Goal: Information Seeking & Learning: Understand process/instructions

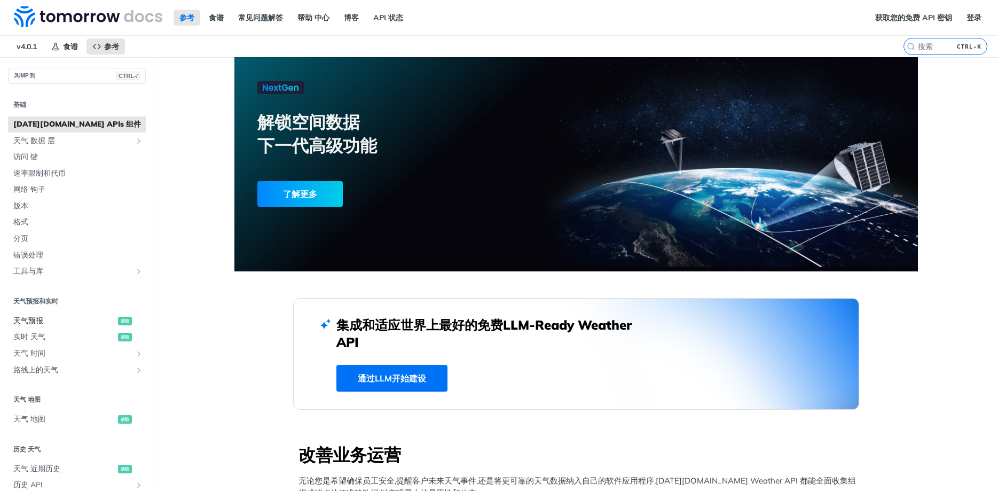
click at [33, 321] on span "天气预报" at bounding box center [64, 321] width 102 height 11
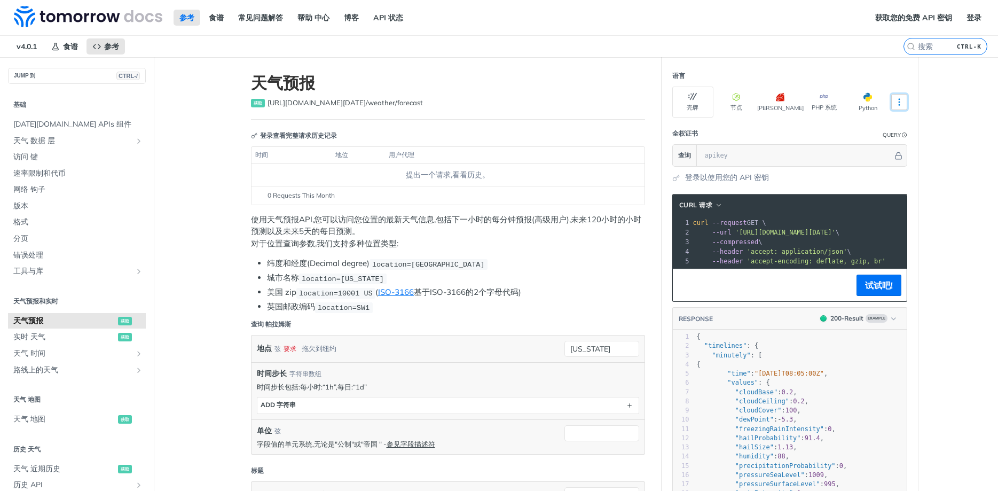
click at [654, 102] on icon "More ellipsis" at bounding box center [899, 102] width 1 height 6
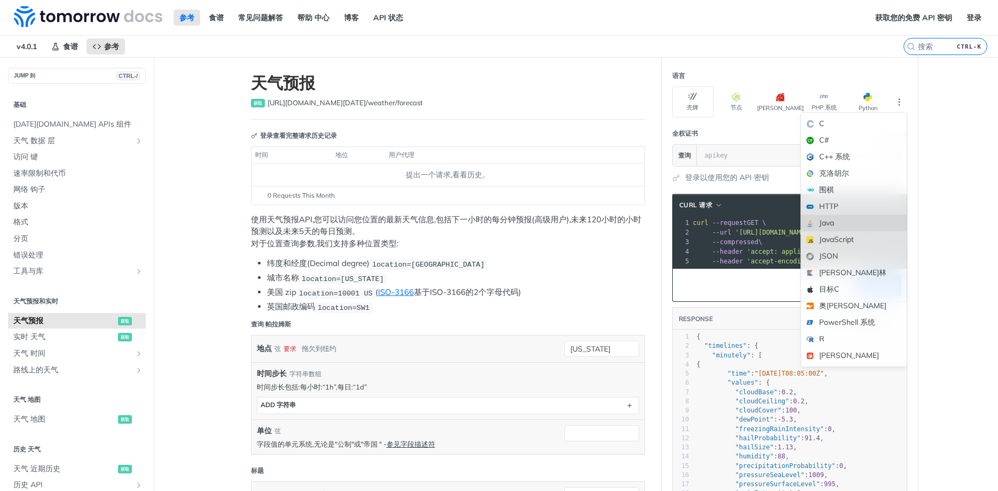
click at [654, 227] on div "Java" at bounding box center [854, 223] width 106 height 17
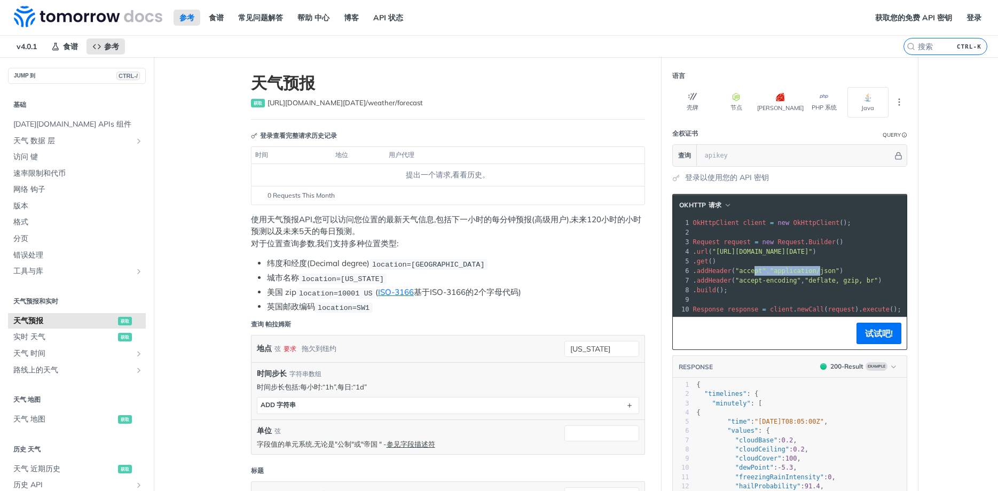
drag, startPoint x: 764, startPoint y: 274, endPoint x: 830, endPoint y: 271, distance: 65.8
click at [654, 271] on span ". addHeader ( "accept" , "application/json" )" at bounding box center [768, 270] width 151 height 7
click at [654, 271] on span ""application/json"" at bounding box center [804, 270] width 69 height 7
drag, startPoint x: 768, startPoint y: 277, endPoint x: 923, endPoint y: 275, distance: 154.9
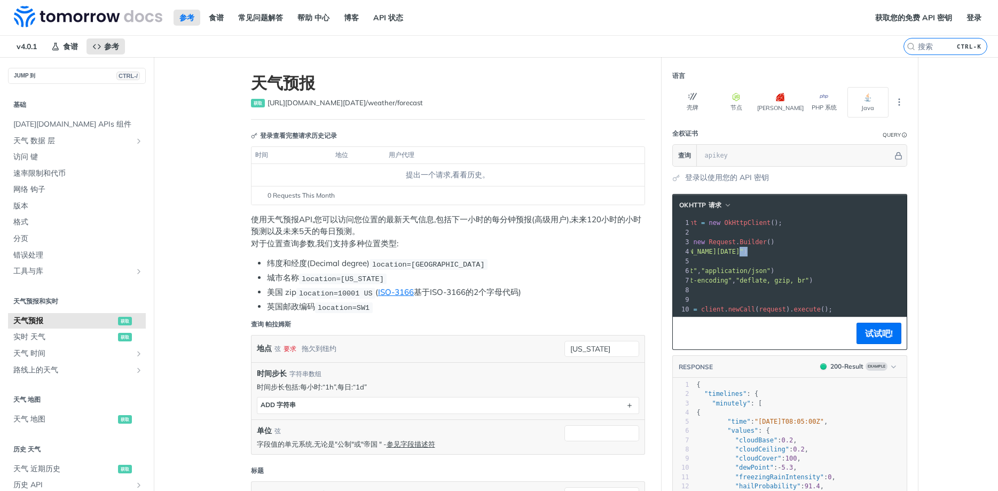
scroll to position [0, 69]
drag, startPoint x: 817, startPoint y: 253, endPoint x: 916, endPoint y: 247, distance: 99.5
click at [654, 247] on section "OkHttp 请求 xxxxxxxxxx 10 1 OkHttpClient client = new OkHttpClient (); 2 ​ 3 Requ…" at bounding box center [790, 428] width 256 height 491
click at [654, 247] on pre ". url ( "[URL][DOMAIN_NAME][DATE]" )" at bounding box center [764, 252] width 285 height 10
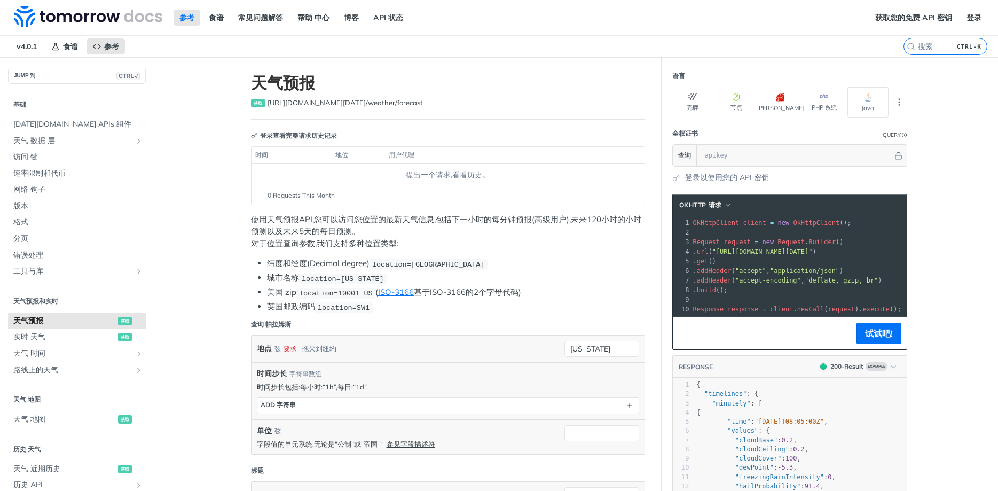
drag, startPoint x: 844, startPoint y: 249, endPoint x: 660, endPoint y: 252, distance: 183.8
click at [654, 251] on span ""[URL][DOMAIN_NAME][DATE]"" at bounding box center [763, 251] width 100 height 7
click at [654, 206] on span "button" at bounding box center [728, 204] width 8 height 7
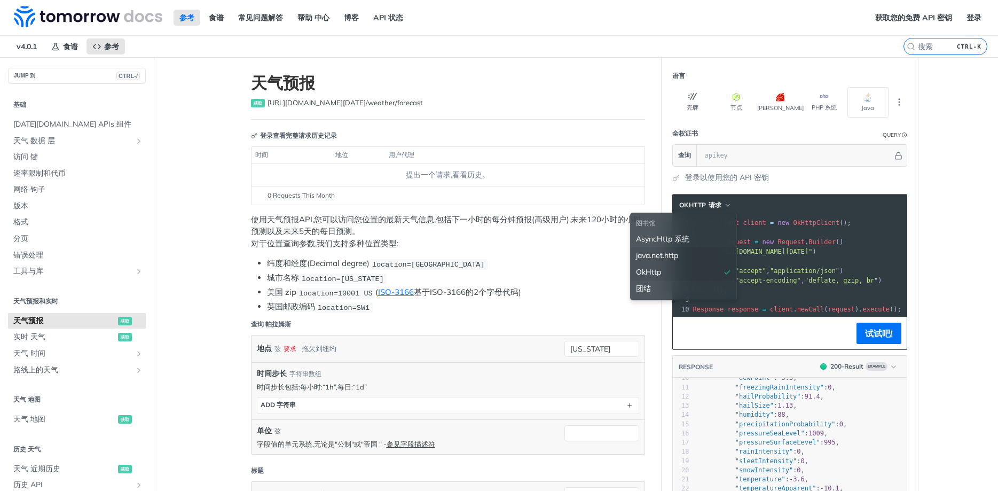
click at [654, 254] on div "java.net.http" at bounding box center [683, 255] width 95 height 11
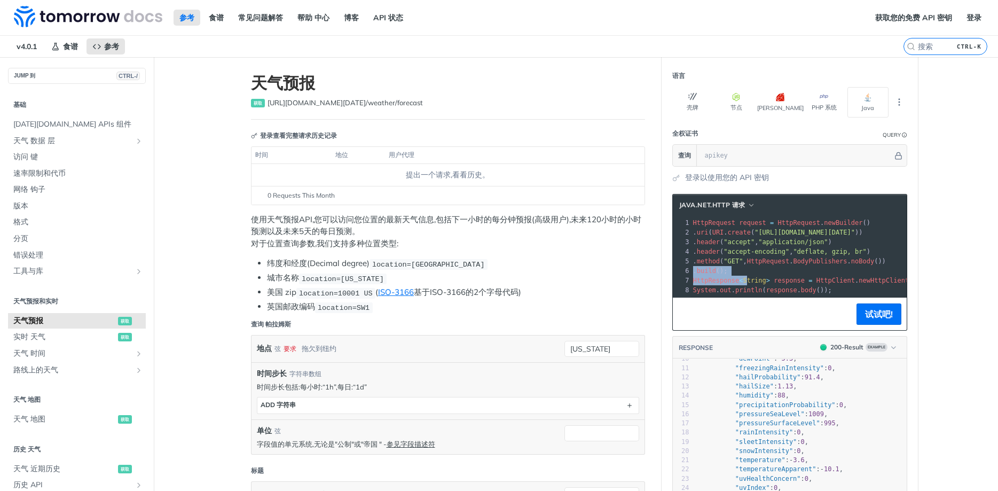
drag, startPoint x: 747, startPoint y: 277, endPoint x: 881, endPoint y: 248, distance: 137.8
click at [654, 264] on div "java.net.http 请求 xxxxxxxxxx 10 8 1 HttpRequest request = HttpRequest . newBuild…" at bounding box center [790, 262] width 235 height 137
click at [654, 237] on pre ". uri ( URI . create ( "[URL][DOMAIN_NAME][DATE]" ))" at bounding box center [907, 233] width 432 height 10
drag, startPoint x: 826, startPoint y: 233, endPoint x: 935, endPoint y: 239, distance: 109.2
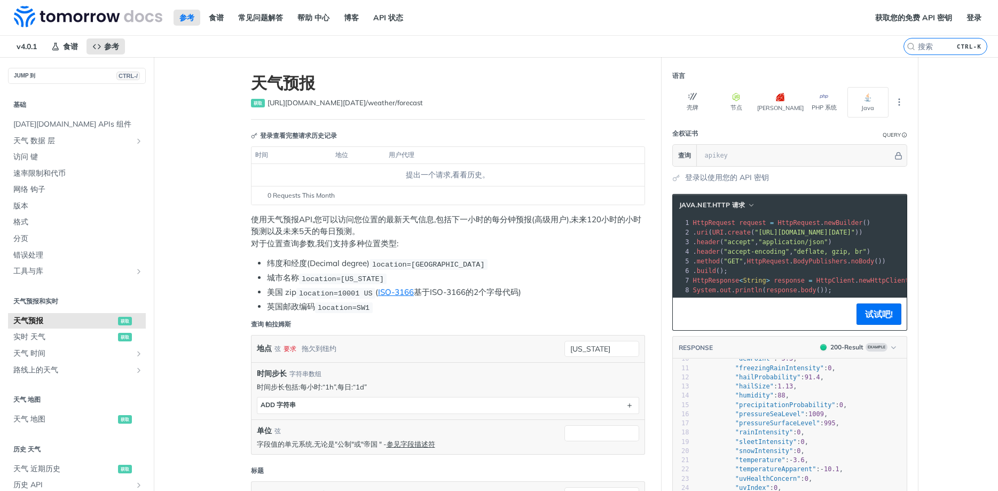
click at [654, 231] on span ""[URL][DOMAIN_NAME][DATE]"" at bounding box center [805, 232] width 100 height 7
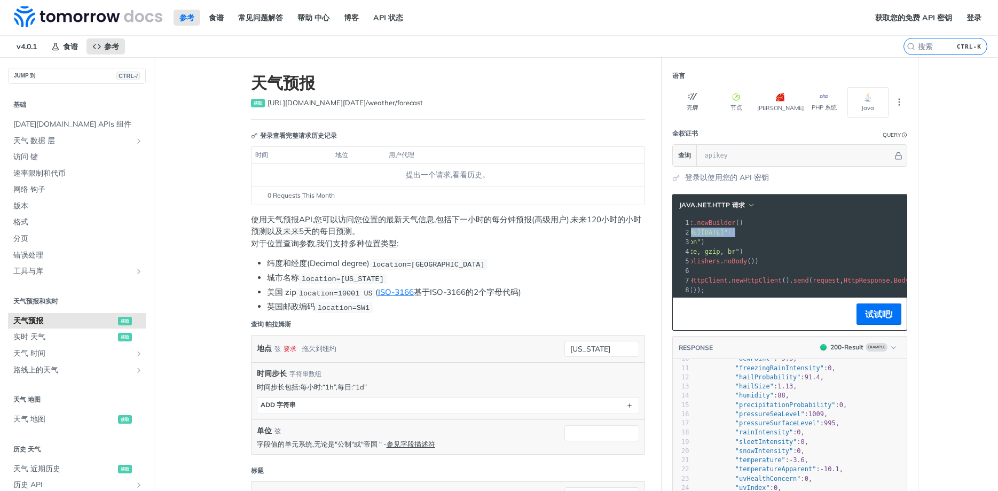
drag, startPoint x: 816, startPoint y: 232, endPoint x: 960, endPoint y: 231, distance: 144.2
click at [654, 237] on pre ". header ( "accept" , "application/json" )" at bounding box center [780, 242] width 432 height 10
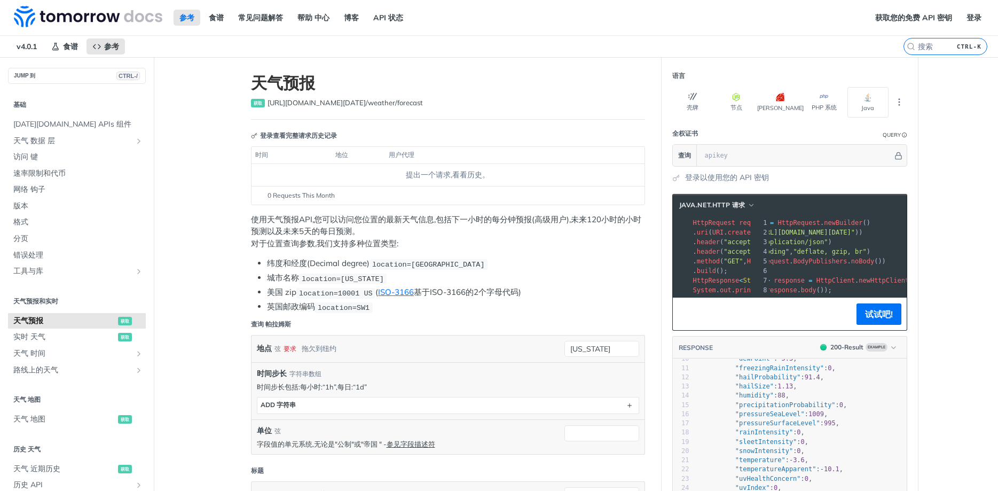
scroll to position [0, 0]
drag, startPoint x: 854, startPoint y: 233, endPoint x: 675, endPoint y: 227, distance: 178.6
click at [654, 227] on div "1 HttpRequest request = HttpRequest . newBuilder () 2 . uri ( URI . create ( "[…" at bounding box center [907, 256] width 432 height 77
click at [654, 228] on pre ". uri ( URI . create ( "[URL][DOMAIN_NAME][DATE]" ))" at bounding box center [907, 233] width 432 height 10
click at [654, 158] on div at bounding box center [803, 155] width 207 height 21
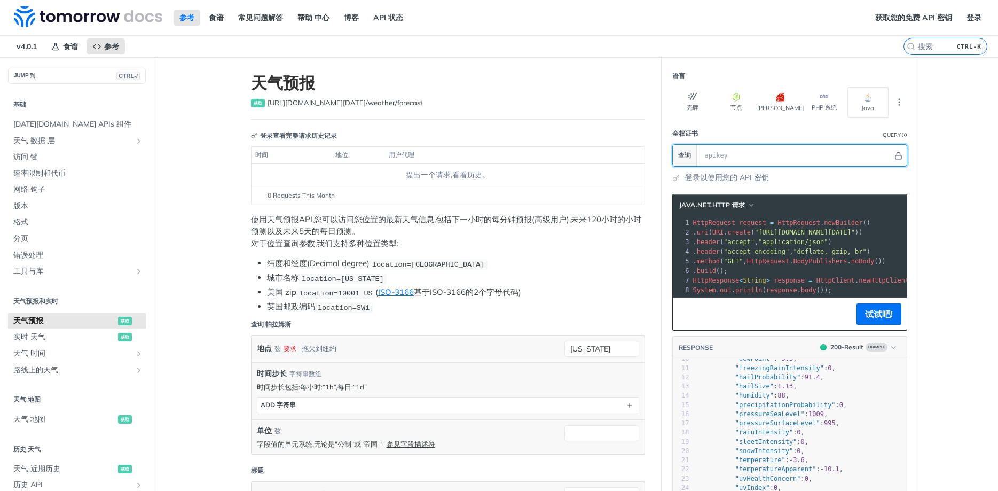
click at [654, 154] on icon "Hide" at bounding box center [898, 155] width 6 height 7
click at [654, 280] on span "String" at bounding box center [754, 280] width 23 height 7
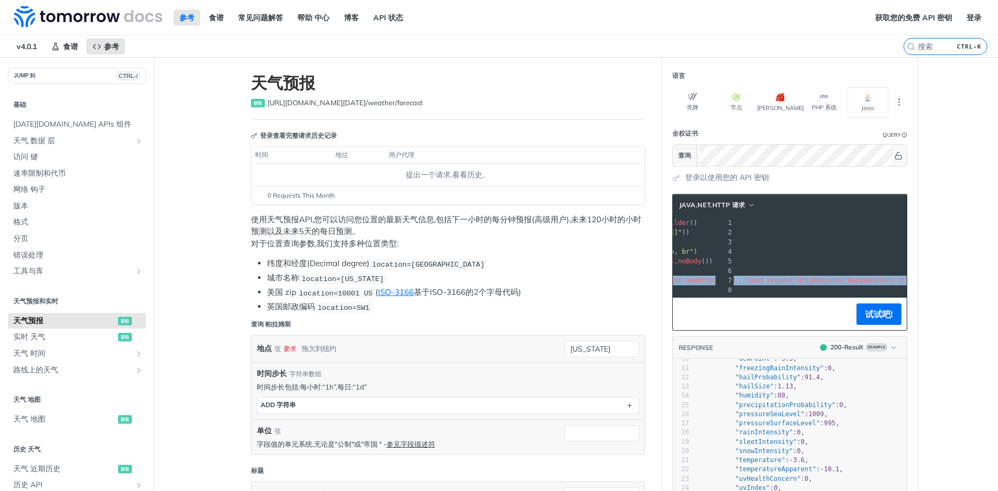
scroll to position [0, 216]
drag, startPoint x: 760, startPoint y: 282, endPoint x: 878, endPoint y: 283, distance: 118.6
click at [654, 283] on span "HttpResponse < String > response = HttpClient . newHttpClient (). send ( reques…" at bounding box center [690, 280] width 425 height 7
click at [654, 277] on span "ofString" at bounding box center [871, 280] width 31 height 7
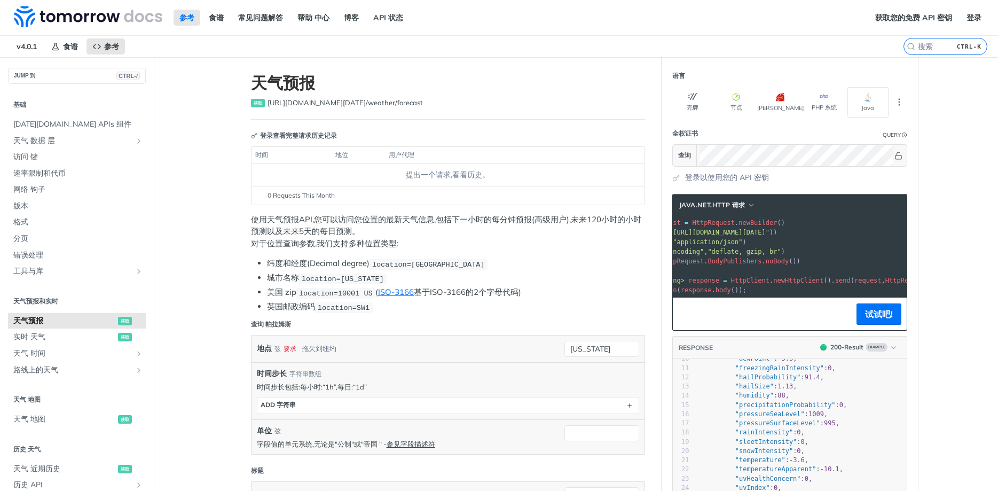
scroll to position [0, 4]
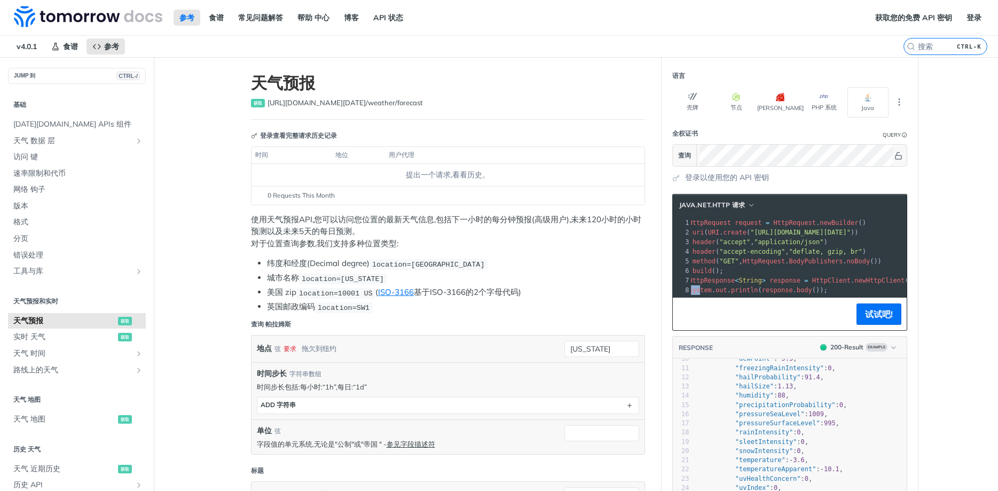
drag, startPoint x: 863, startPoint y: 282, endPoint x: 732, endPoint y: 281, distance: 130.9
click at [654, 285] on div "1 HttpRequest request = HttpRequest . newBuilder () 2 . uri ( URI . create ( "[…" at bounding box center [903, 256] width 432 height 77
click at [654, 279] on span "response" at bounding box center [789, 280] width 31 height 7
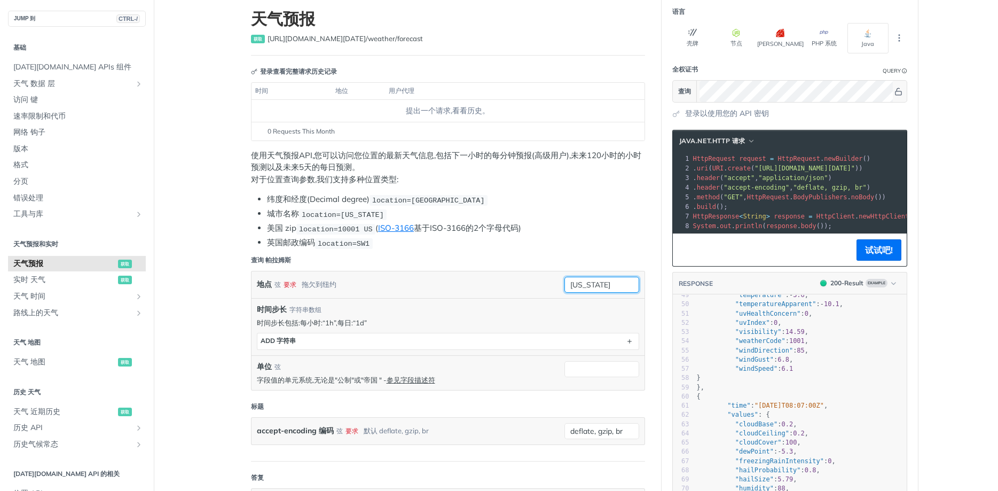
click at [577, 279] on input "[US_STATE]" at bounding box center [602, 285] width 75 height 16
click at [534, 274] on div "地点 弦 要求 拖欠到[GEOGRAPHIC_DATA][US_STATE] 要求 类型: 弦 使用默认值" at bounding box center [448, 284] width 393 height 27
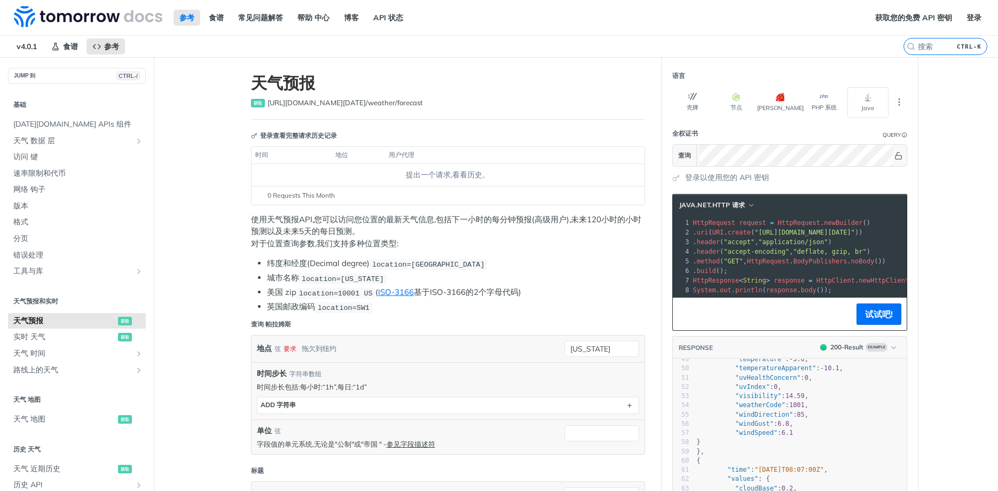
scroll to position [0, 127]
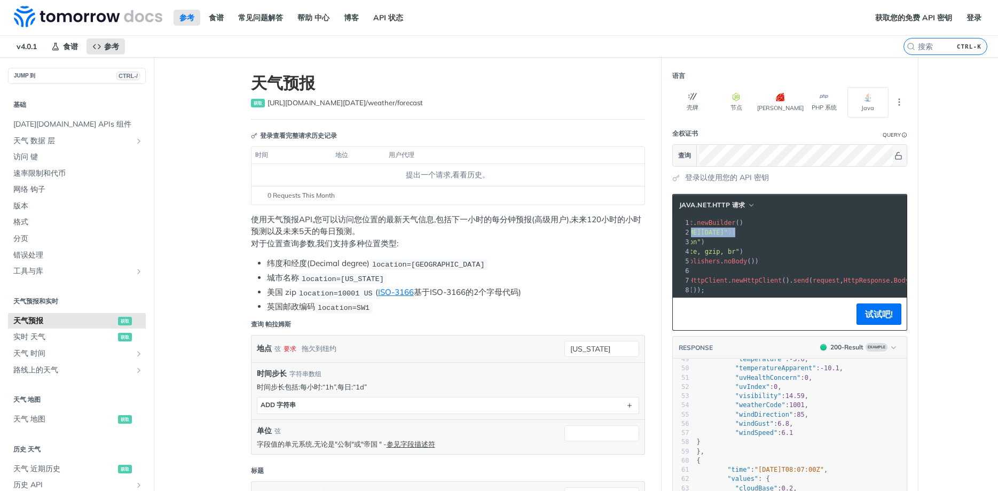
drag, startPoint x: 823, startPoint y: 234, endPoint x: 949, endPoint y: 232, distance: 126.1
click at [654, 230] on span ""[URL][DOMAIN_NAME][DATE]"" at bounding box center [678, 232] width 100 height 7
click at [654, 232] on span ""[URL][DOMAIN_NAME][DATE]"" at bounding box center [678, 232] width 100 height 7
click at [654, 231] on span ""[URL][DOMAIN_NAME][DATE]"" at bounding box center [678, 232] width 100 height 7
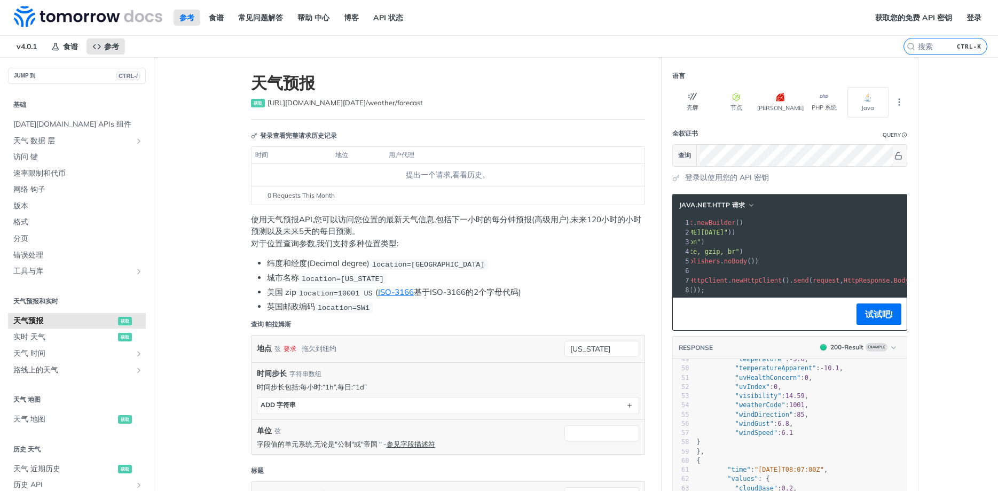
click at [654, 231] on span ""[URL][DOMAIN_NAME][DATE]"" at bounding box center [678, 232] width 100 height 7
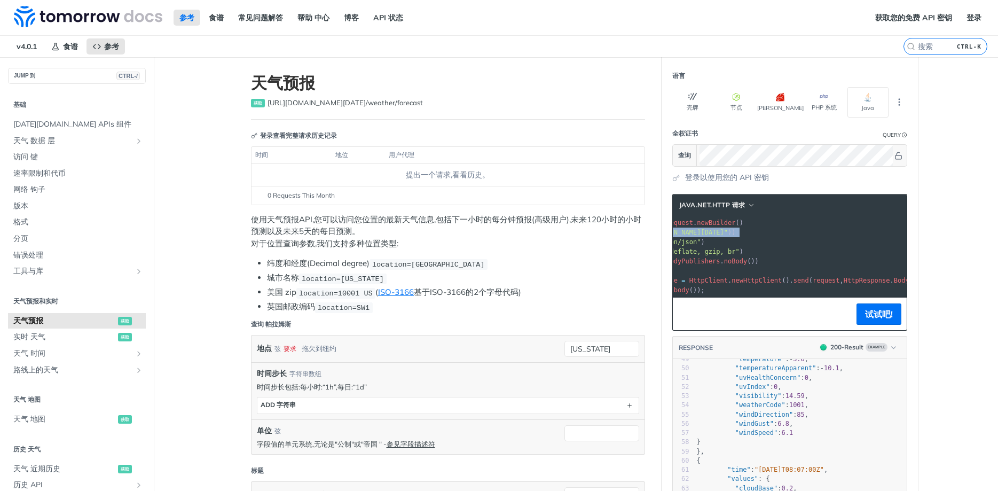
scroll to position [0, 0]
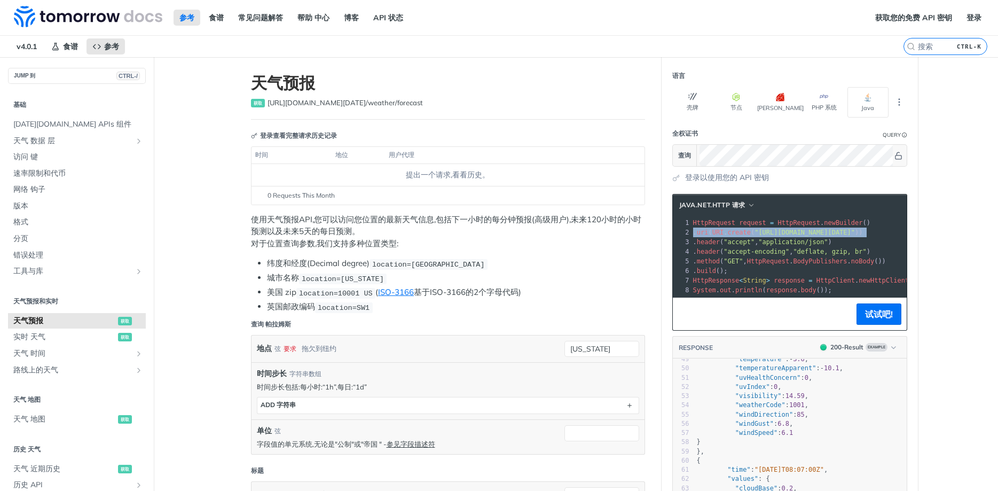
click at [654, 231] on span ""[URL][DOMAIN_NAME][DATE]"" at bounding box center [805, 232] width 100 height 7
click at [654, 238] on span ". header ( "accept" , "application/json" )" at bounding box center [762, 241] width 139 height 7
click at [654, 254] on span ""accept-encoding"" at bounding box center [757, 251] width 66 height 7
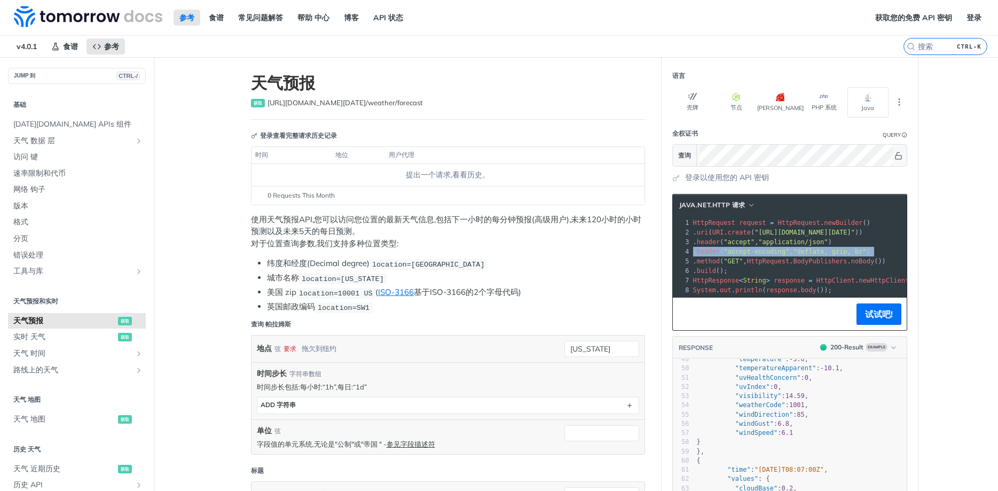
click at [654, 254] on span ""accept-encoding"" at bounding box center [757, 251] width 66 height 7
click at [654, 254] on span ""deflate, gzip, br"" at bounding box center [829, 251] width 73 height 7
click at [654, 241] on span ""application/json"" at bounding box center [793, 241] width 69 height 7
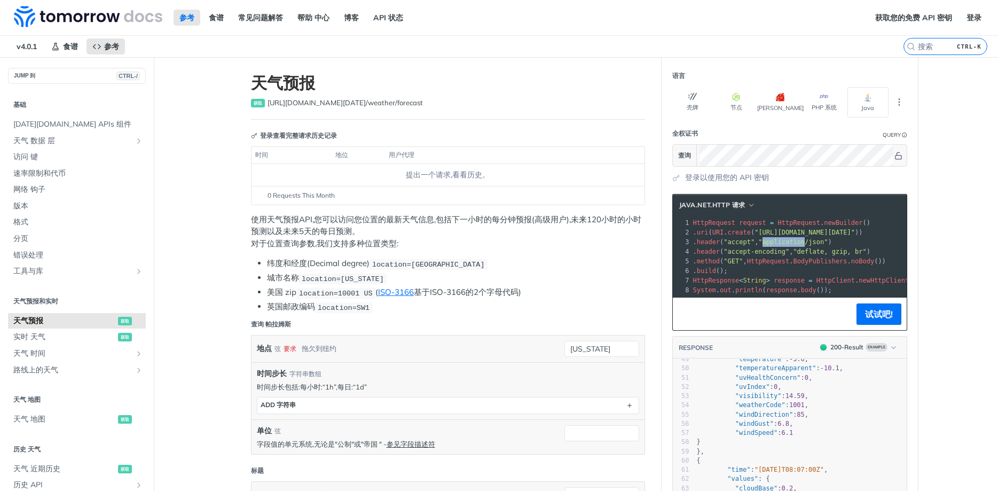
click at [654, 241] on span ""application/json"" at bounding box center [793, 241] width 69 height 7
click at [654, 264] on span "HttpRequest" at bounding box center [768, 260] width 42 height 7
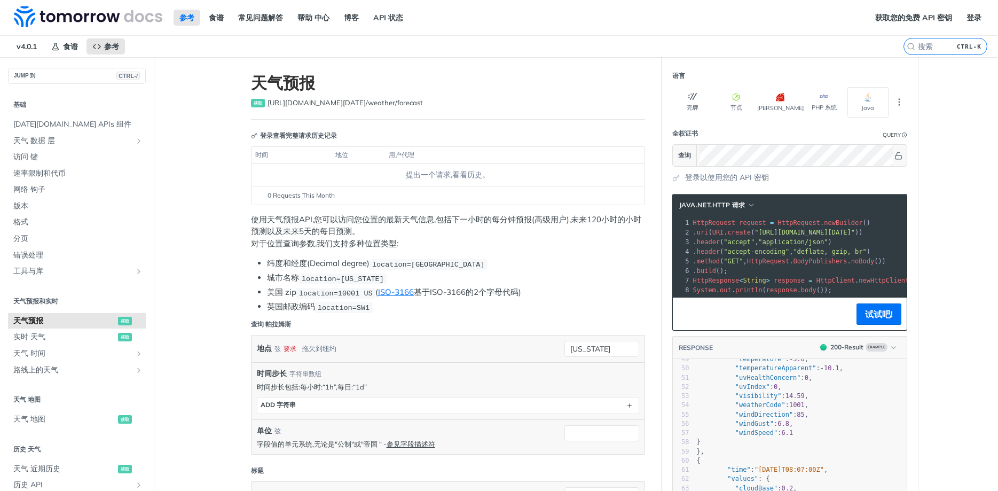
click at [654, 266] on pre ". build ();" at bounding box center [907, 271] width 432 height 10
